Goal: Task Accomplishment & Management: Complete application form

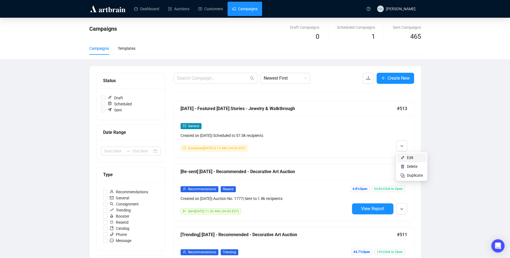
click at [408, 157] on span "Edit" at bounding box center [410, 157] width 7 height 4
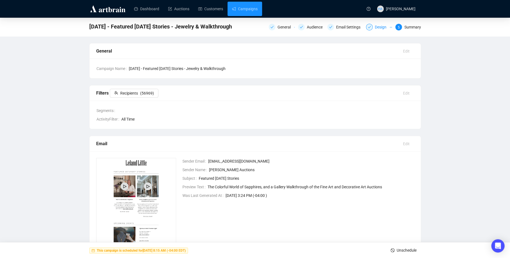
click at [379, 28] on div "Design" at bounding box center [382, 27] width 15 height 7
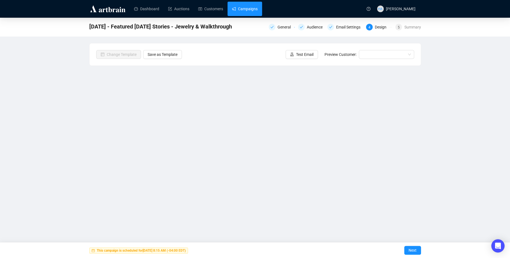
click at [257, 8] on link "Campaigns" at bounding box center [245, 9] width 26 height 14
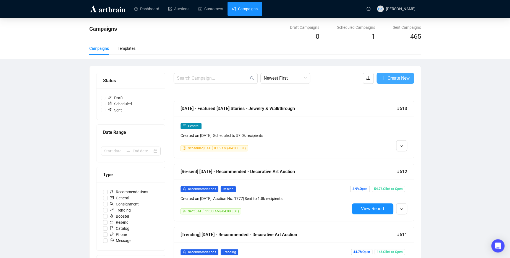
click at [396, 79] on span "Create New" at bounding box center [398, 78] width 22 height 7
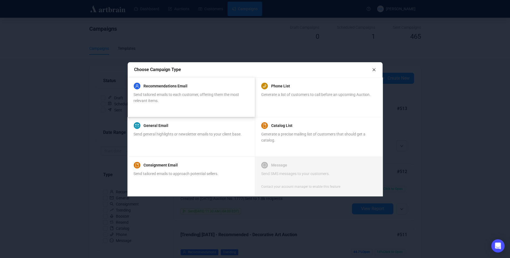
click at [197, 97] on div "Send tailored emails to each customer, offering them the most relevant items." at bounding box center [190, 97] width 115 height 12
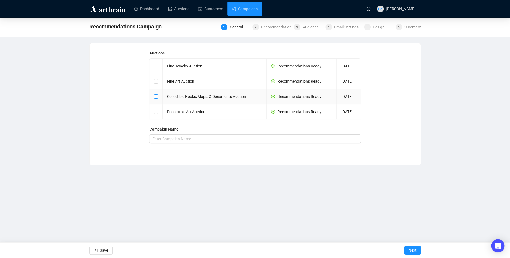
click at [156, 96] on input "checkbox" at bounding box center [156, 96] width 4 height 4
checkbox input "true"
type input "Collectible Books, Maps, & Documents Auction Campaign"
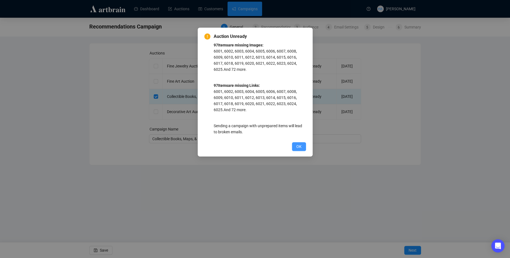
click at [296, 146] on span "OK" at bounding box center [298, 146] width 5 height 6
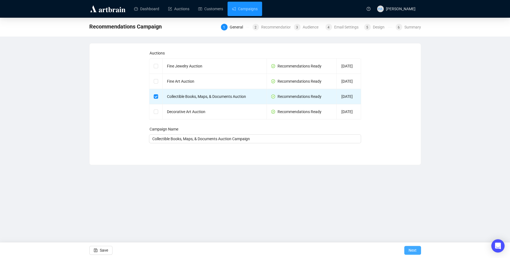
click at [410, 250] on span "Next" at bounding box center [412, 249] width 8 height 15
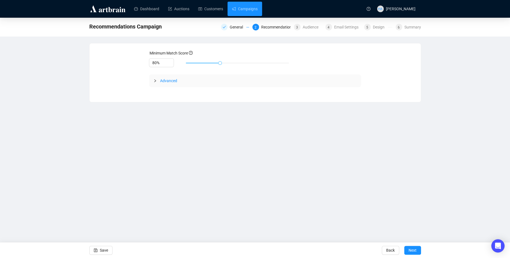
drag, startPoint x: 389, startPoint y: 249, endPoint x: 383, endPoint y: 244, distance: 8.6
click at [389, 249] on span "Back" at bounding box center [390, 249] width 9 height 15
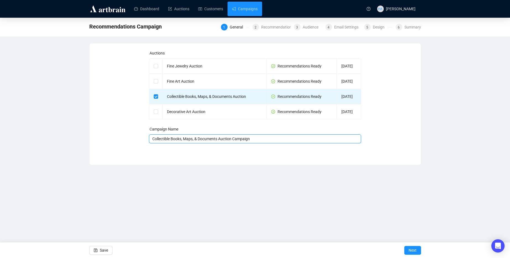
click at [152, 138] on input "Collectible Books, Maps, & Documents Auction Campaign" at bounding box center [255, 138] width 212 height 9
click at [293, 139] on input "[DATE] - Recommended - Collectible Books, Maps, & Documents Auction Campaign" at bounding box center [255, 138] width 212 height 9
type input "[DATE] - Recommended - Collectible Books, Maps, & Documents Auction"
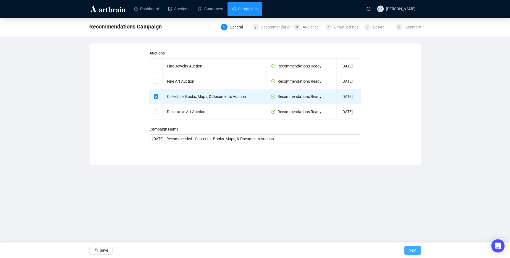
click at [413, 249] on span "Next" at bounding box center [412, 249] width 8 height 15
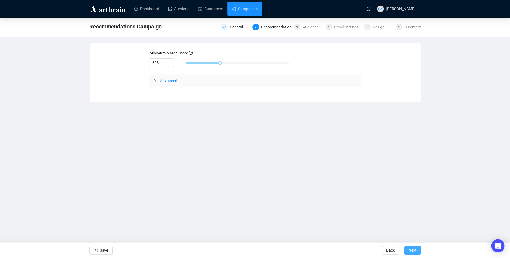
click at [413, 248] on span "Next" at bounding box center [412, 249] width 8 height 15
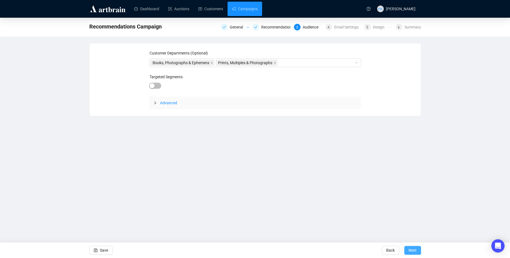
click at [412, 248] on span "Next" at bounding box center [412, 249] width 8 height 15
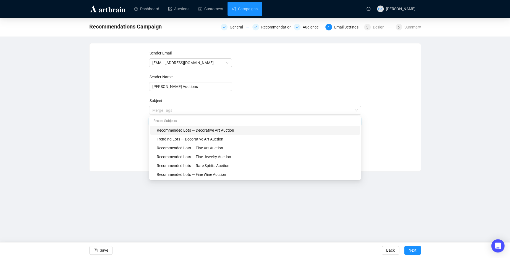
click at [196, 111] on span "Merge Tags Recommended Lots — Decorative Art Auction" at bounding box center [255, 115] width 212 height 15
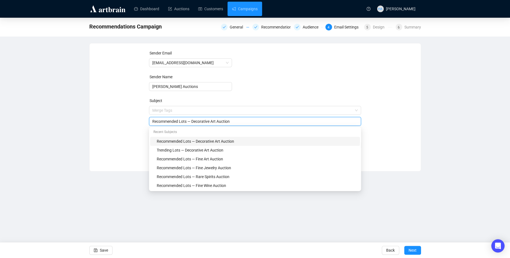
drag, startPoint x: 193, startPoint y: 122, endPoint x: 236, endPoint y: 122, distance: 42.3
click at [236, 122] on input "Recommended Lots — Decorative Art Auction" at bounding box center [254, 121] width 205 height 6
type input "Recommended Lots — Collectible Books, Maps, & Documents Auction"
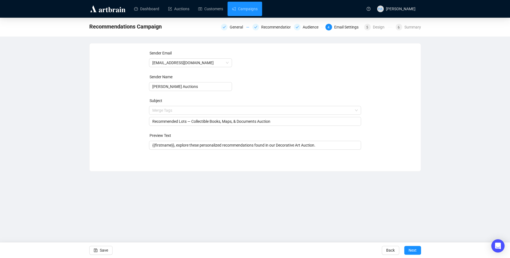
click at [131, 126] on div "Sender Email [EMAIL_ADDRESS][DOMAIN_NAME] Sender Name [PERSON_NAME] Auctions Su…" at bounding box center [255, 103] width 318 height 106
click at [280, 145] on input "{{firstname}}, explore these personalized recommendations found in our Decorati…" at bounding box center [254, 145] width 205 height 6
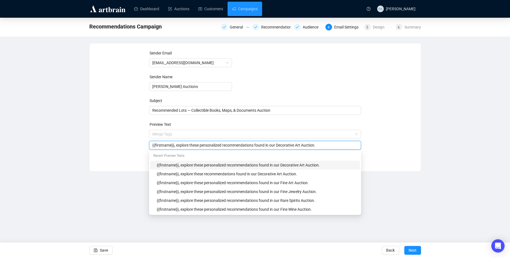
drag, startPoint x: 282, startPoint y: 146, endPoint x: 307, endPoint y: 146, distance: 25.1
click at [307, 146] on input "{{firstname}}, explore these personalized recommendations found in our Decorati…" at bounding box center [254, 145] width 205 height 6
type input "{{firstname}}, explore these personalized recommendations found in our Collecti…"
click at [375, 141] on div "Sender Email [EMAIL_ADDRESS][DOMAIN_NAME] Sender Name [PERSON_NAME] Auctions Su…" at bounding box center [255, 103] width 318 height 106
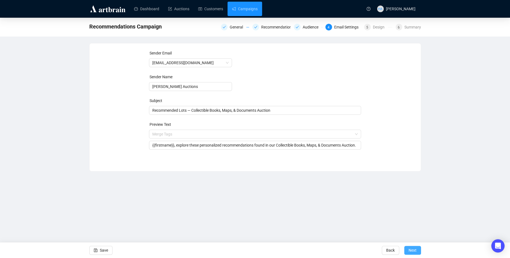
click at [410, 251] on span "Next" at bounding box center [412, 249] width 8 height 15
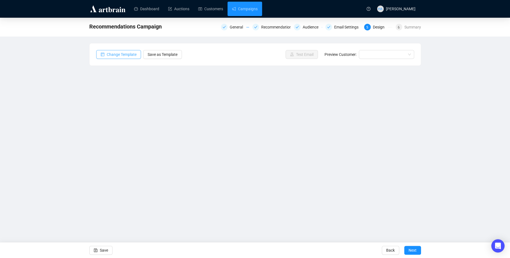
click at [125, 53] on span "Change Template" at bounding box center [122, 54] width 30 height 6
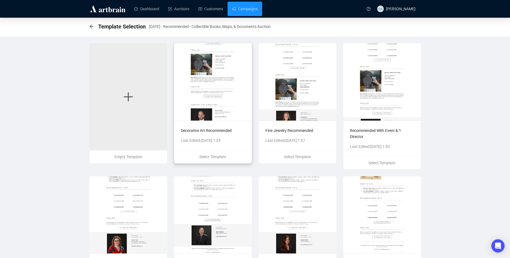
click at [245, 108] on img at bounding box center [213, 81] width 78 height 77
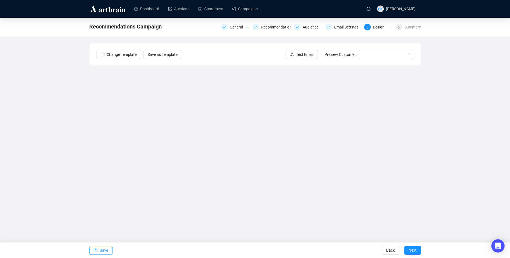
click at [106, 248] on span "Save" at bounding box center [104, 249] width 8 height 15
drag, startPoint x: 249, startPoint y: 7, endPoint x: 249, endPoint y: 11, distance: 3.9
click at [249, 7] on link "Campaigns" at bounding box center [245, 9] width 26 height 14
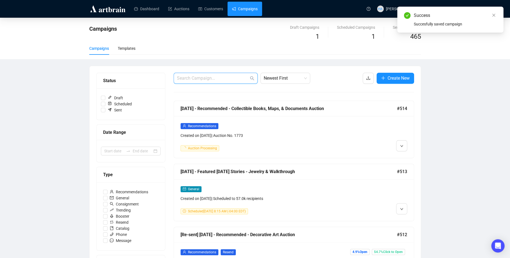
click at [210, 80] on input "text" at bounding box center [213, 78] width 72 height 7
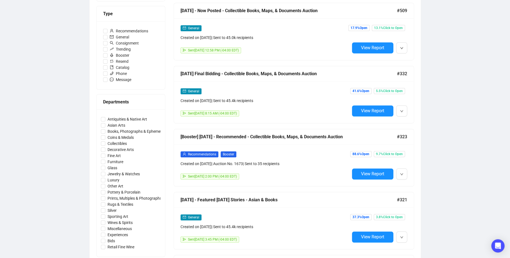
scroll to position [161, 0]
type input "books"
click at [407, 120] on span "Edit" at bounding box center [410, 122] width 7 height 4
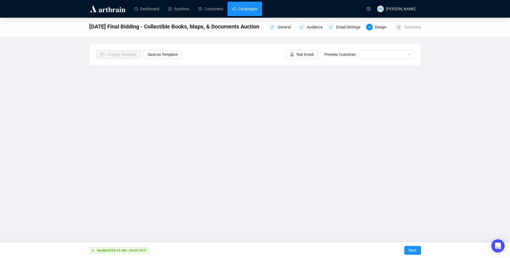
click at [249, 9] on link "Campaigns" at bounding box center [245, 9] width 26 height 14
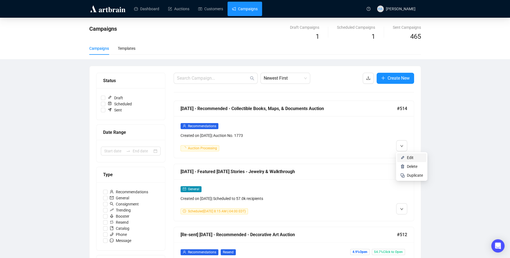
click at [408, 158] on span "Edit" at bounding box center [410, 157] width 7 height 4
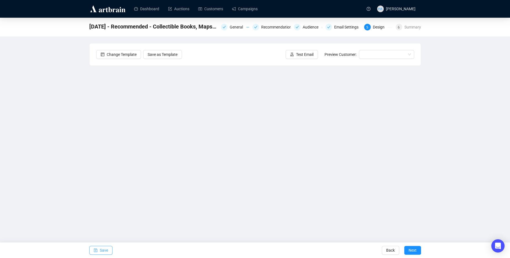
click at [105, 248] on span "Save" at bounding box center [104, 249] width 8 height 15
click at [102, 252] on span "Save" at bounding box center [104, 249] width 8 height 15
click at [104, 250] on span "Save" at bounding box center [104, 249] width 8 height 15
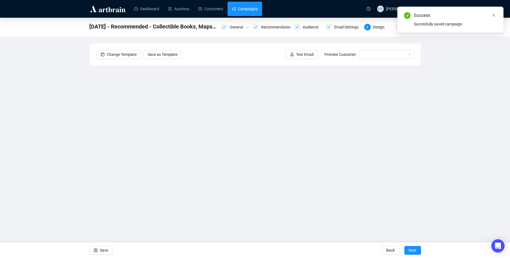
click at [243, 11] on link "Campaigns" at bounding box center [245, 9] width 26 height 14
